Goal: Information Seeking & Learning: Find specific page/section

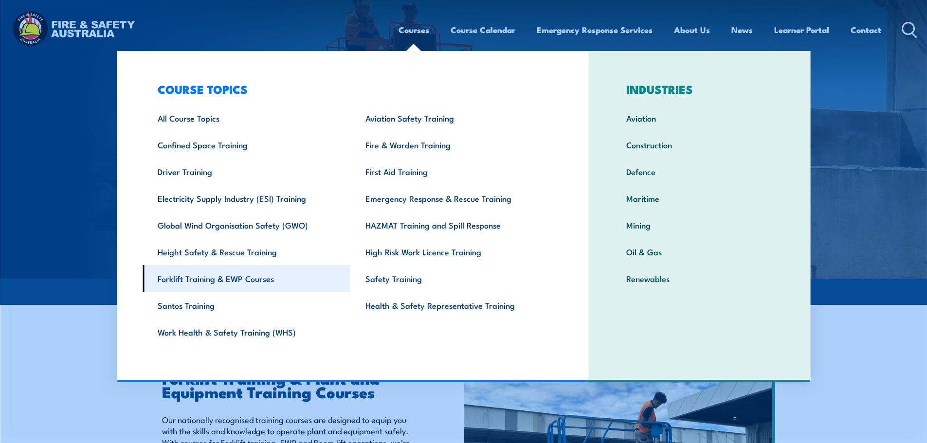
click at [212, 279] on link "Forklift Training & EWP Courses" at bounding box center [247, 278] width 208 height 27
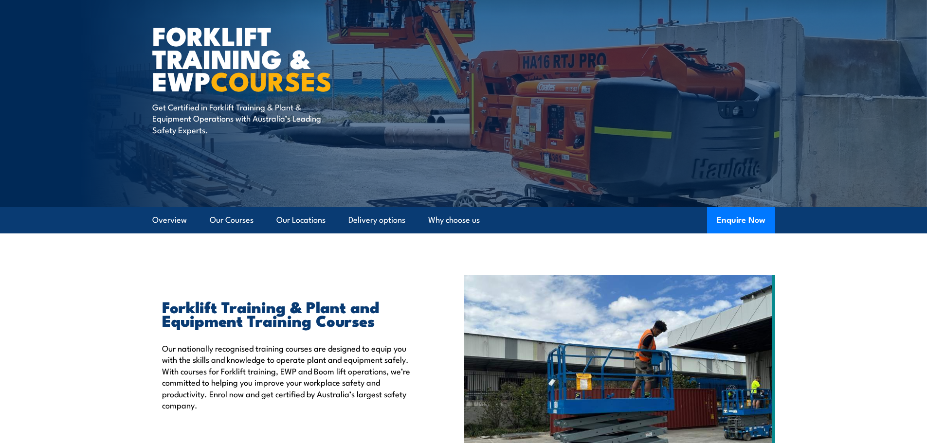
scroll to position [146, 0]
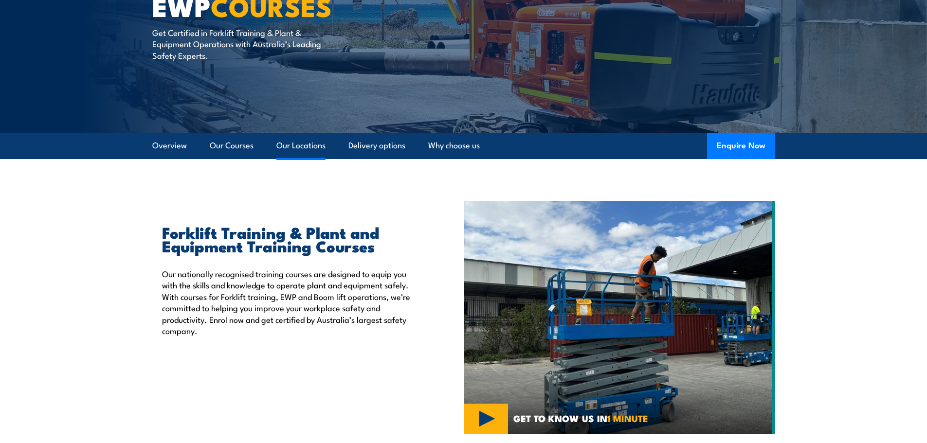
click at [300, 145] on link "Our Locations" at bounding box center [300, 146] width 49 height 26
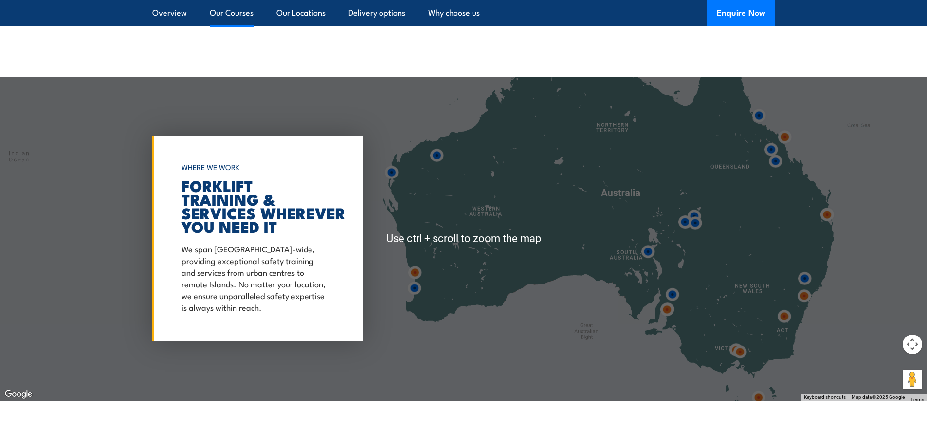
scroll to position [1801, 0]
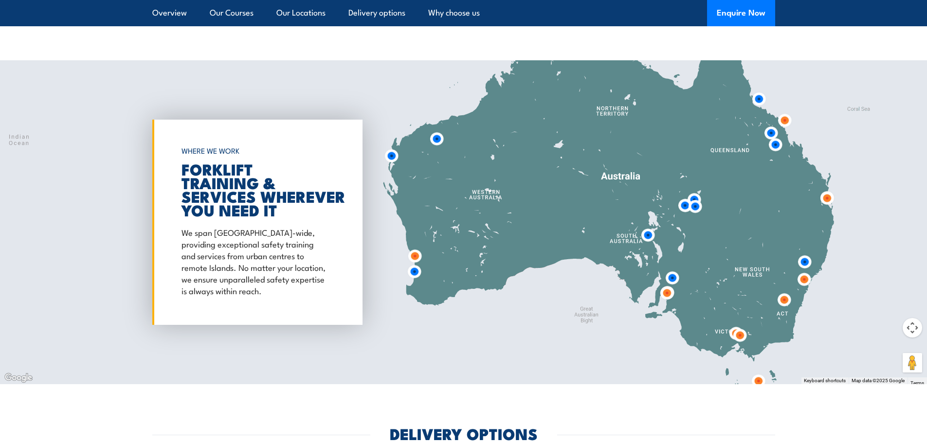
click at [803, 281] on img at bounding box center [804, 280] width 18 height 18
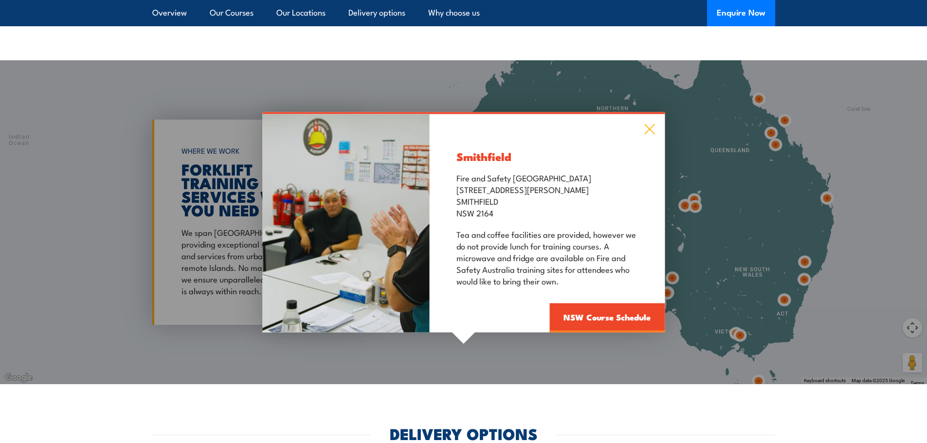
click at [651, 131] on icon at bounding box center [649, 129] width 11 height 11
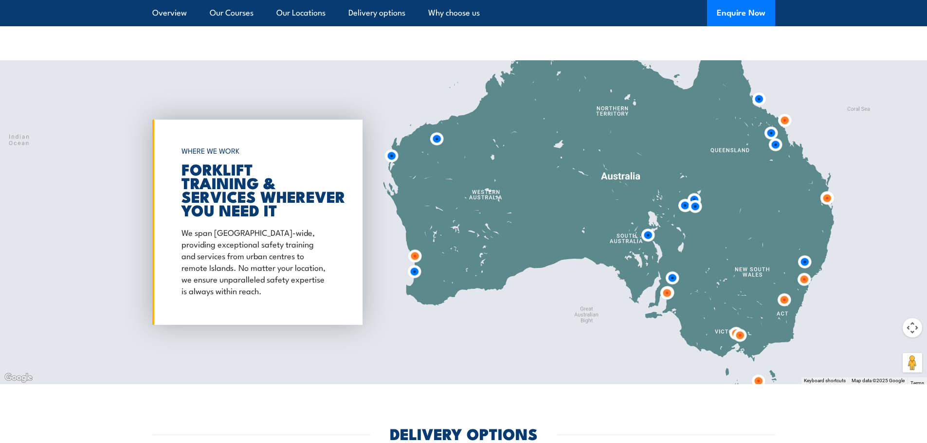
click at [805, 265] on img at bounding box center [804, 262] width 18 height 18
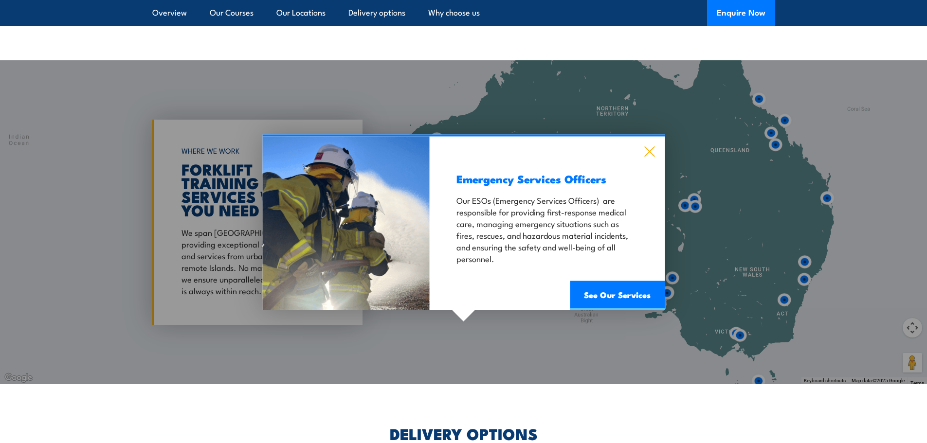
click at [649, 152] on icon at bounding box center [649, 152] width 10 height 10
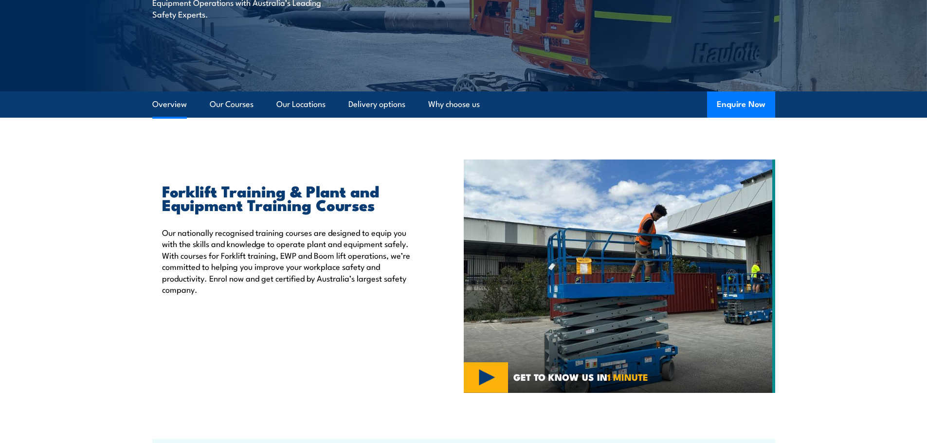
scroll to position [186, 0]
